Goal: Find specific page/section: Find specific page/section

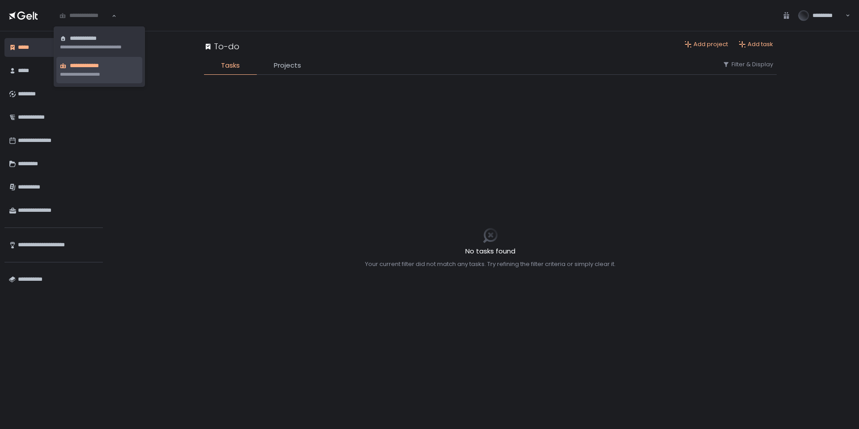
click at [96, 18] on div "**********" at bounding box center [85, 15] width 53 height 9
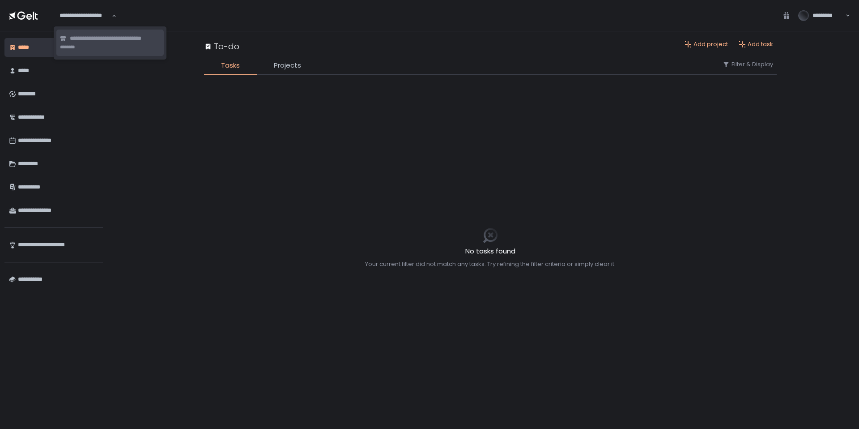
click at [124, 48] on li "**********" at bounding box center [109, 43] width 107 height 26
type input "**********"
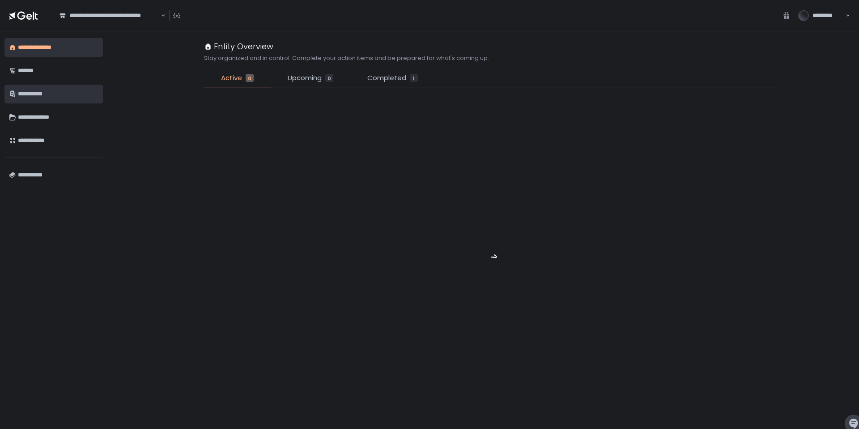
click at [30, 92] on div "**********" at bounding box center [58, 93] width 81 height 15
